Goal: Task Accomplishment & Management: Manage account settings

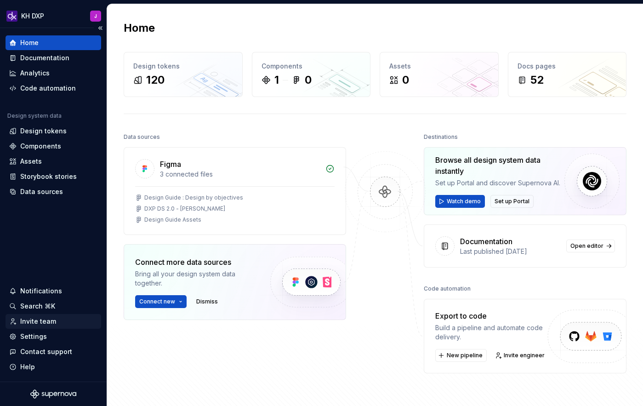
click at [22, 318] on div "Invite team" at bounding box center [38, 321] width 36 height 9
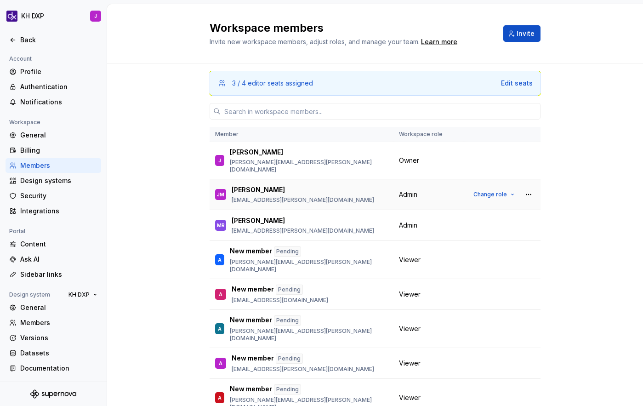
scroll to position [2, 0]
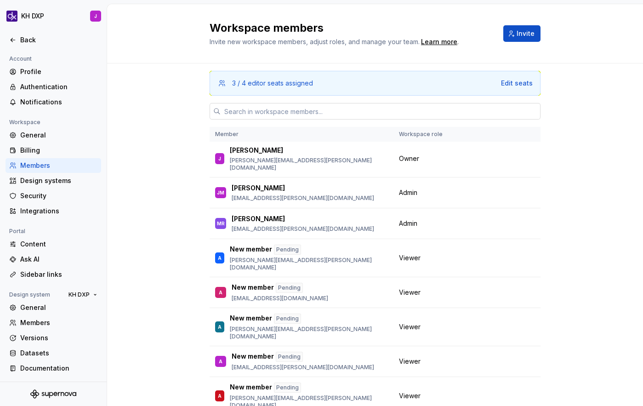
click at [260, 114] on input "text" at bounding box center [381, 111] width 320 height 17
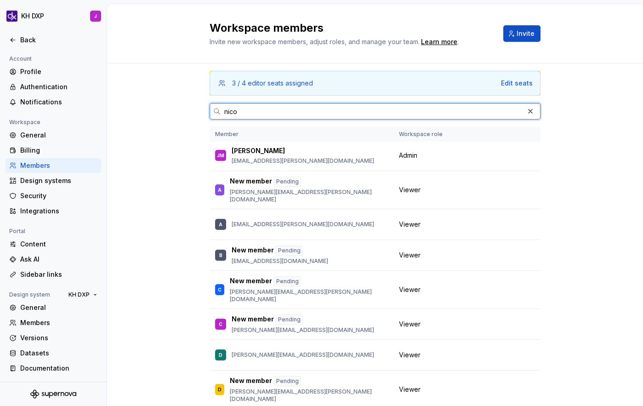
scroll to position [0, 0]
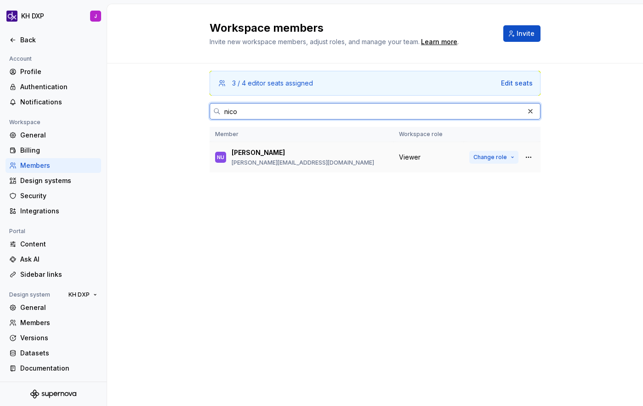
type input "nico"
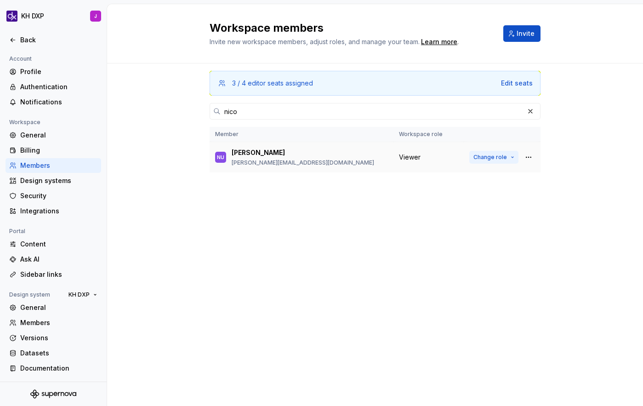
click at [495, 155] on span "Change role" at bounding box center [490, 156] width 34 height 7
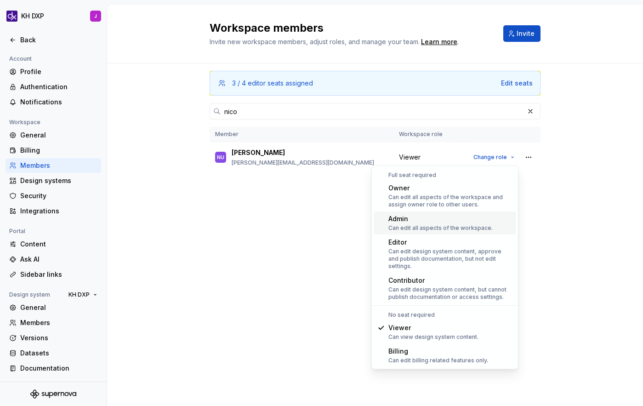
click at [420, 226] on div "Can edit all aspects of the workspace." at bounding box center [440, 227] width 104 height 7
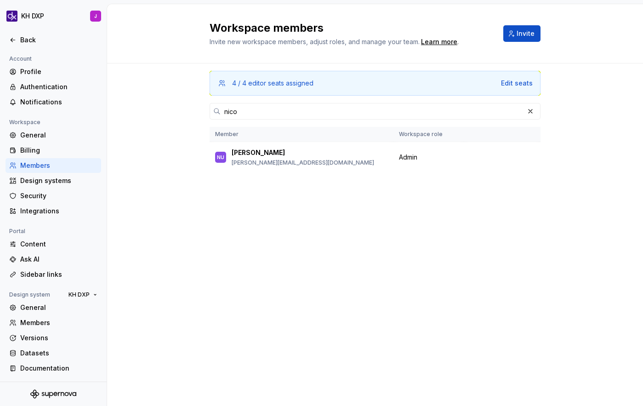
click at [274, 235] on div "4 / 4 editor seats assigned Edit seats nico Member Workspace role NU [PERSON_NA…" at bounding box center [375, 216] width 331 height 307
click at [530, 109] on button "button" at bounding box center [530, 111] width 13 height 13
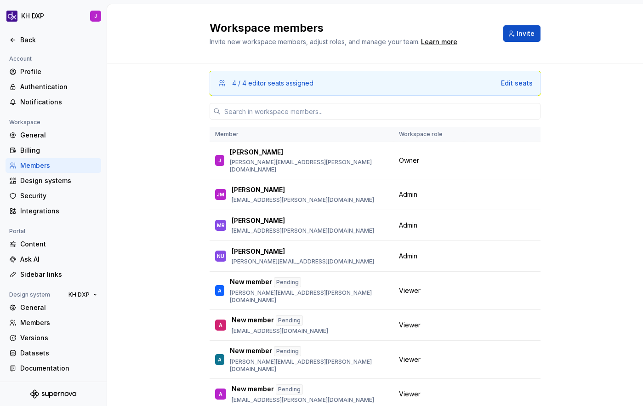
click at [42, 165] on div "Members" at bounding box center [58, 165] width 77 height 9
